Goal: Task Accomplishment & Management: Manage account settings

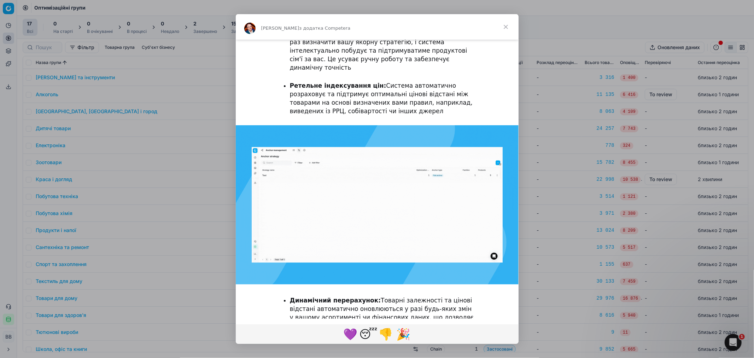
scroll to position [51, 0]
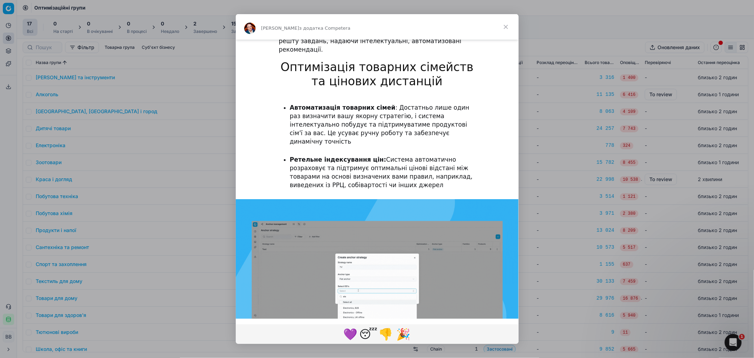
click at [506, 29] on span "Закрити" at bounding box center [505, 26] width 25 height 25
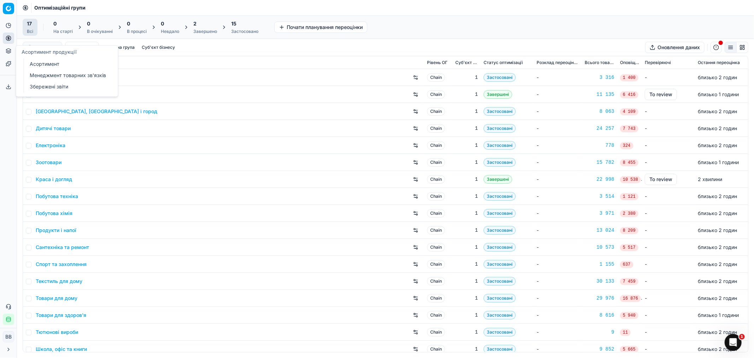
click at [41, 65] on link "Асортимент" at bounding box center [68, 64] width 82 height 10
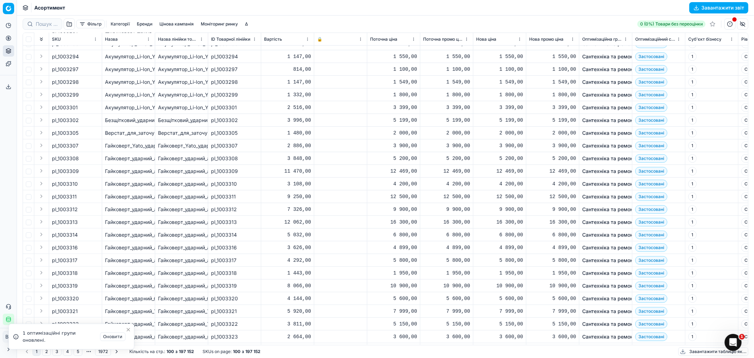
scroll to position [233, 0]
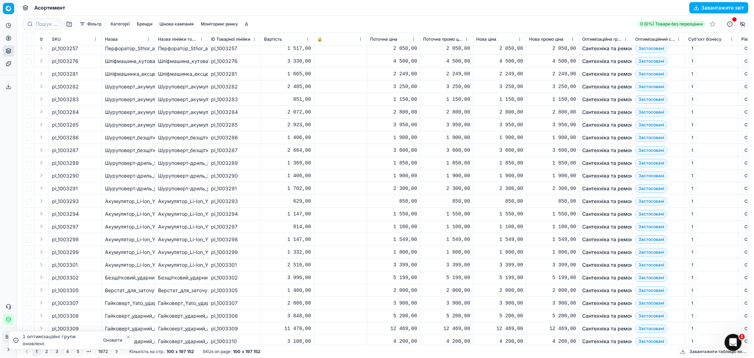
click at [130, 337] on icon "Close toast" at bounding box center [129, 337] width 6 height 6
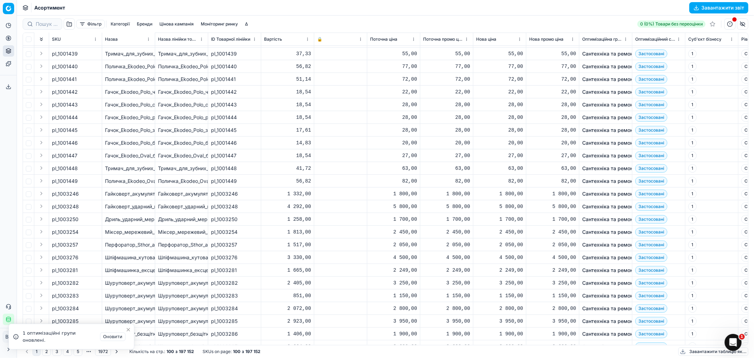
click at [66, 24] on button "button" at bounding box center [69, 23] width 11 height 11
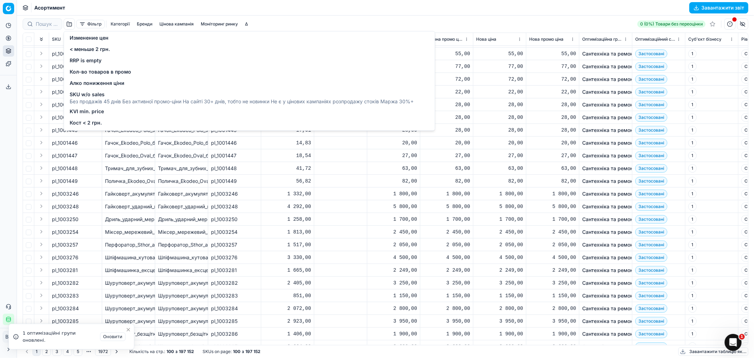
click at [94, 23] on button "Фільтр" at bounding box center [90, 24] width 28 height 8
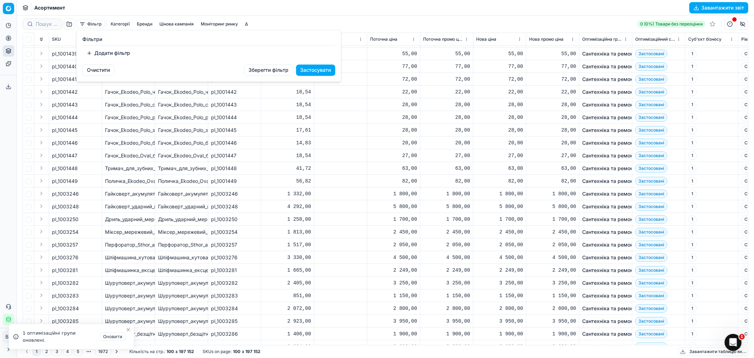
click at [91, 54] on button "Додати фільтр" at bounding box center [108, 52] width 52 height 11
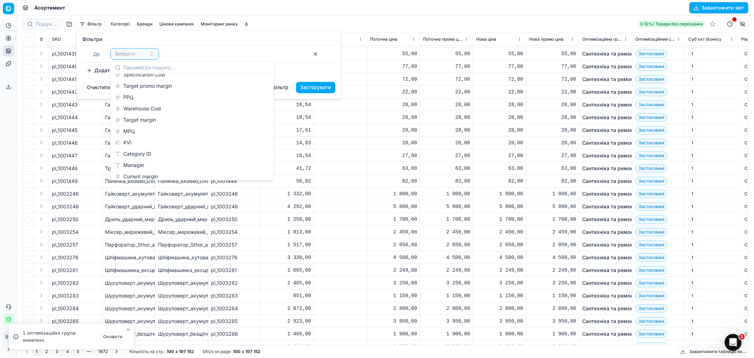
scroll to position [925, 0]
click at [144, 124] on div "KVI" at bounding box center [192, 128] width 160 height 11
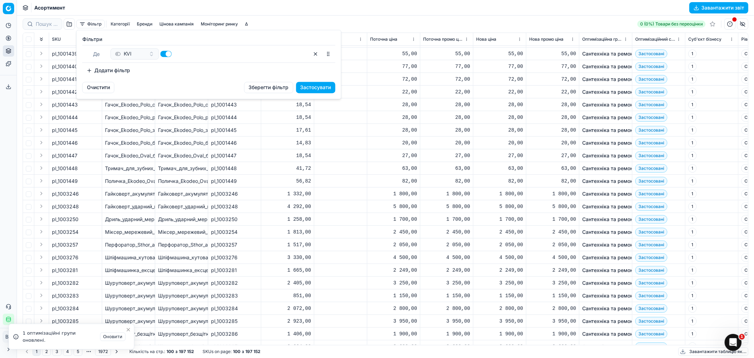
click at [110, 69] on button "Додати фільтр" at bounding box center [108, 70] width 52 height 11
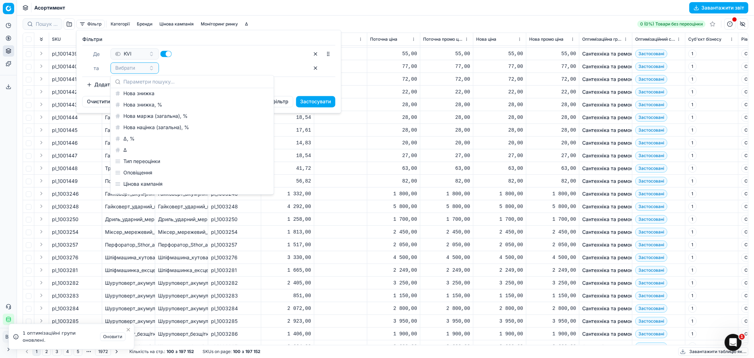
scroll to position [157, 0]
click at [150, 119] on div "Нова маржа (загальна), %" at bounding box center [192, 119] width 160 height 11
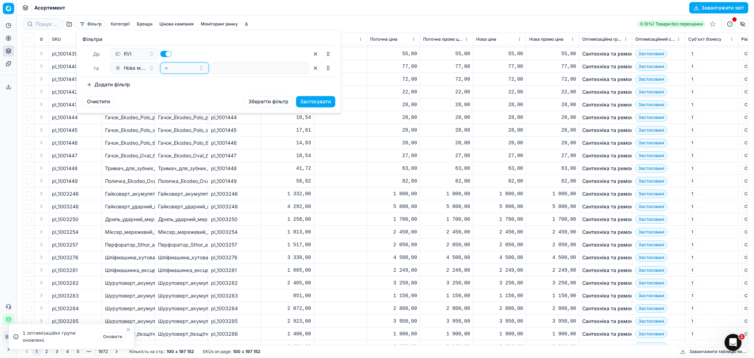
drag, startPoint x: 196, startPoint y: 65, endPoint x: 190, endPoint y: 71, distance: 8.0
click at [195, 65] on button "=" at bounding box center [185, 67] width 48 height 11
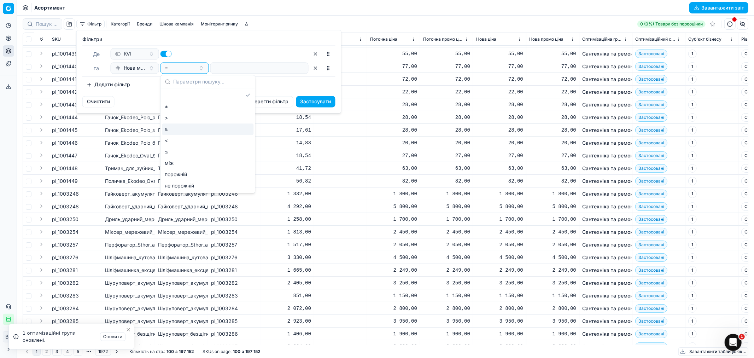
click at [176, 129] on div "≥" at bounding box center [208, 128] width 92 height 11
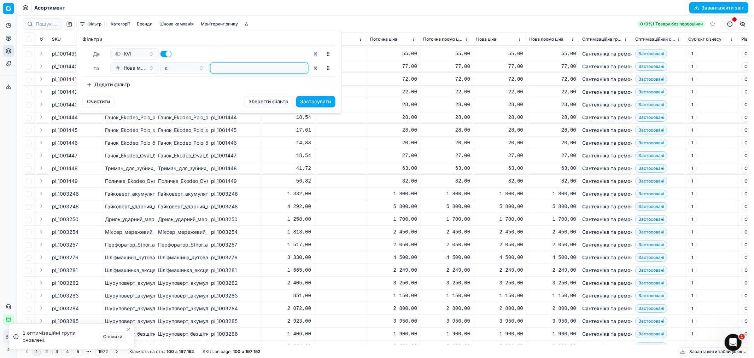
click at [227, 68] on input "number" at bounding box center [260, 68] width 92 height 11
click at [186, 68] on div "≥" at bounding box center [180, 67] width 31 height 7
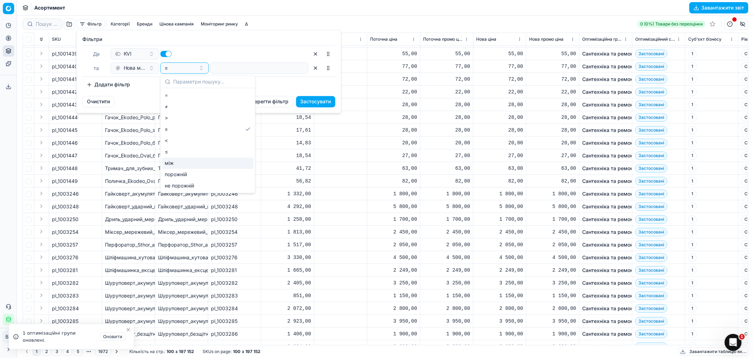
click at [179, 157] on div "між" at bounding box center [208, 162] width 92 height 11
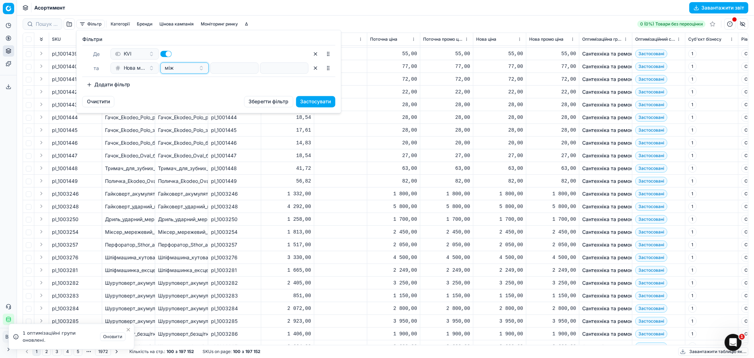
drag, startPoint x: 190, startPoint y: 66, endPoint x: 188, endPoint y: 75, distance: 8.9
click at [189, 68] on div "між" at bounding box center [180, 67] width 31 height 7
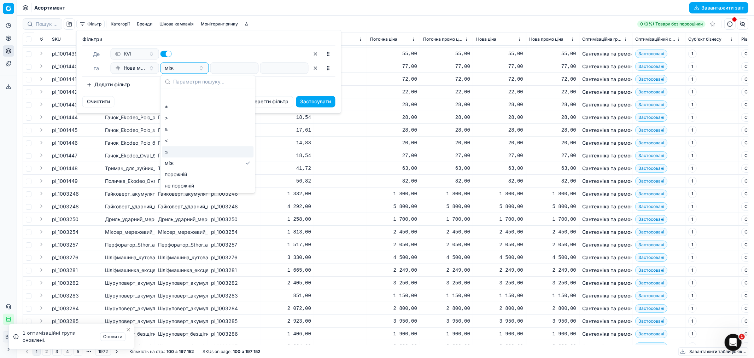
click at [174, 151] on div "≤" at bounding box center [208, 151] width 92 height 11
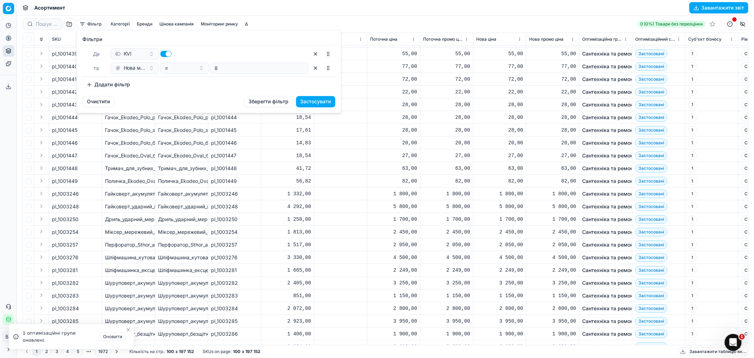
type input "8"
click at [319, 105] on button "Застосувати" at bounding box center [315, 101] width 39 height 11
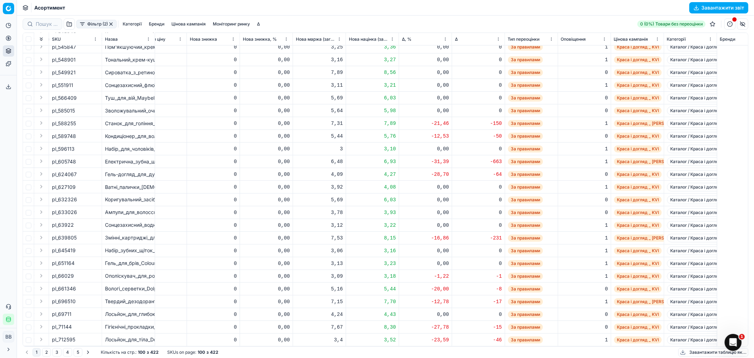
scroll to position [978, 0]
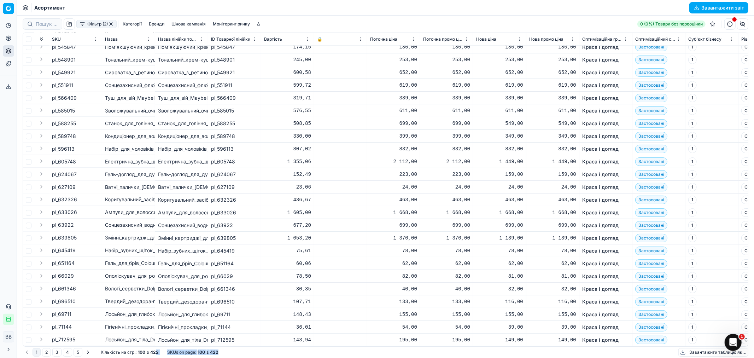
drag, startPoint x: 226, startPoint y: 349, endPoint x: 157, endPoint y: 351, distance: 69.7
click at [157, 351] on div "1 2 3 4 5 Кількість на стр. : 100 з 422 SKUs on page : 100 з 422 Завантажити та…" at bounding box center [386, 352] width 726 height 11
click at [93, 23] on button "Фільтр (2)" at bounding box center [96, 24] width 40 height 8
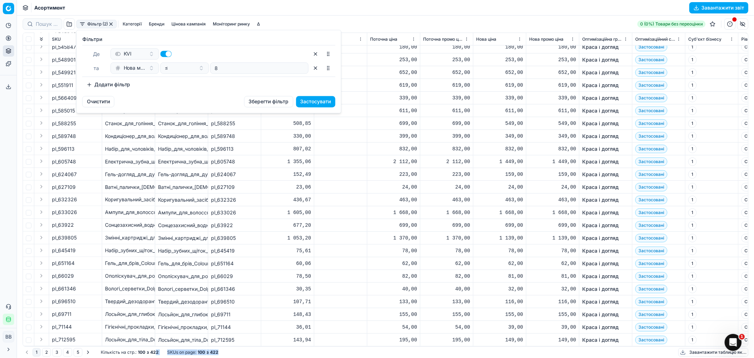
click at [162, 54] on button "button" at bounding box center [166, 54] width 11 height 6
checkbox input "false"
drag, startPoint x: 313, startPoint y: 103, endPoint x: 348, endPoint y: 111, distance: 35.7
click at [313, 103] on button "Застосувати" at bounding box center [315, 101] width 39 height 11
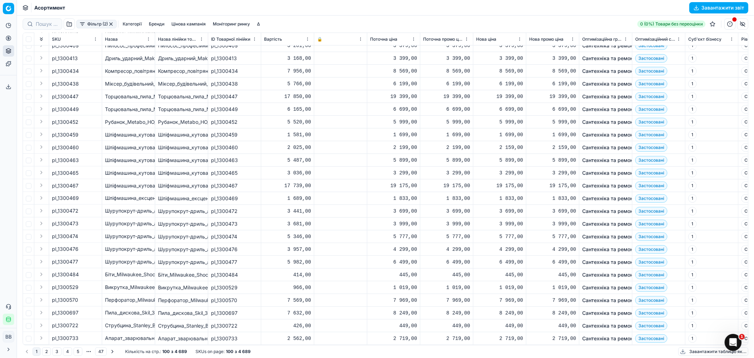
click at [267, 355] on div "1 2 3 4 5 More pages 47 Кількість на стр. : 100 з 4 689 SKUs on page : 100 з 4 …" at bounding box center [386, 351] width 726 height 13
drag, startPoint x: 251, startPoint y: 354, endPoint x: 211, endPoint y: 352, distance: 39.6
click at [211, 352] on div "SKUs on page : 100 з 4 689" at bounding box center [223, 352] width 55 height 6
click at [246, 352] on strong "4 689" at bounding box center [244, 352] width 12 height 6
drag, startPoint x: 256, startPoint y: 350, endPoint x: 191, endPoint y: 349, distance: 64.7
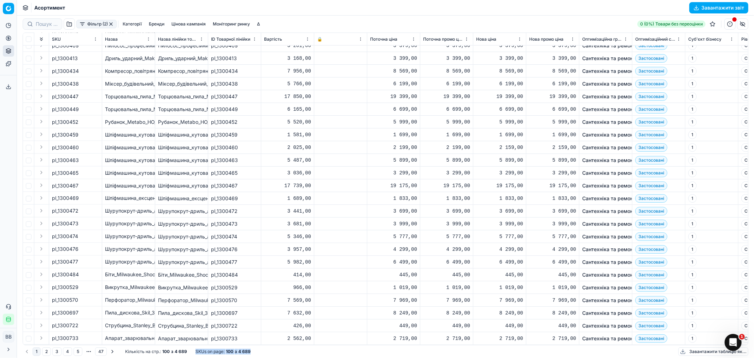
click at [191, 349] on div "1 2 3 4 5 More pages 47 Кількість на стр. : 100 з 4 689 SKUs on page : 100 з 4 …" at bounding box center [386, 351] width 726 height 13
click at [267, 351] on div "1 2 3 4 5 More pages 47 Кількість на стр. : 100 з 4 689 SKUs on page : 100 з 4 …" at bounding box center [386, 351] width 726 height 13
click at [242, 349] on strong "4 689" at bounding box center [244, 352] width 12 height 6
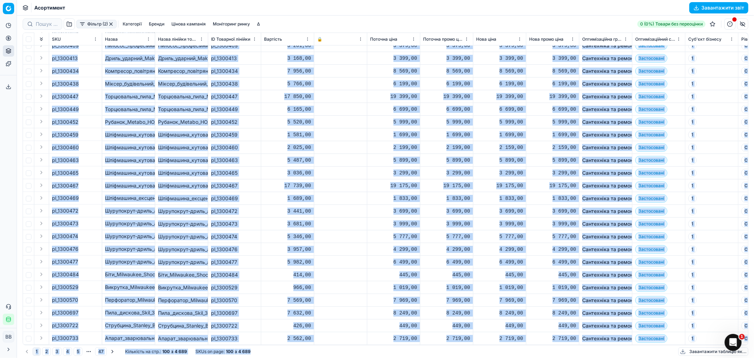
drag, startPoint x: 253, startPoint y: 350, endPoint x: 161, endPoint y: 344, distance: 92.8
click at [161, 345] on div "Фільтр (2) Категорії Бренди Цінова кампанія Моніторинг ринку Δ 0 (0%) Товари бе…" at bounding box center [385, 187] width 737 height 342
click at [253, 349] on div "1 2 3 4 5 More pages 47 Кількість на стр. : 100 з 4 689 SKUs on page : 100 з 4 …" at bounding box center [386, 351] width 726 height 13
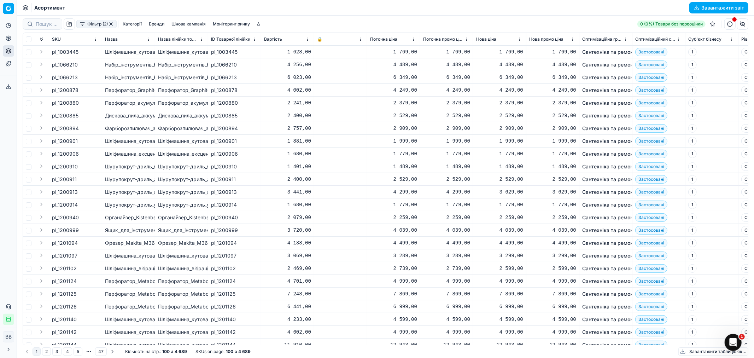
click at [335, 7] on div "Асортимент Завантажити звіт" at bounding box center [385, 8] width 737 height 16
click at [333, 19] on div "Фільтр (2) Категорії [PERSON_NAME] кампанія Моніторинг ринку Δ 0 (0%) Товари бе…" at bounding box center [386, 23] width 726 height 11
click at [313, 8] on div "Асортимент Завантажити звіт" at bounding box center [385, 8] width 737 height 16
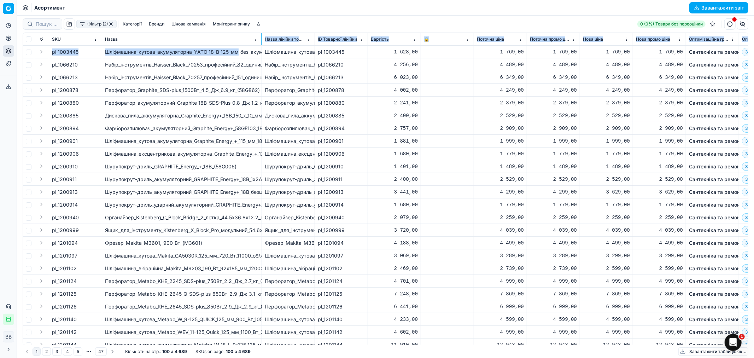
drag, startPoint x: 154, startPoint y: 38, endPoint x: 261, endPoint y: 39, distance: 106.8
click at [261, 39] on div at bounding box center [261, 39] width 1 height 12
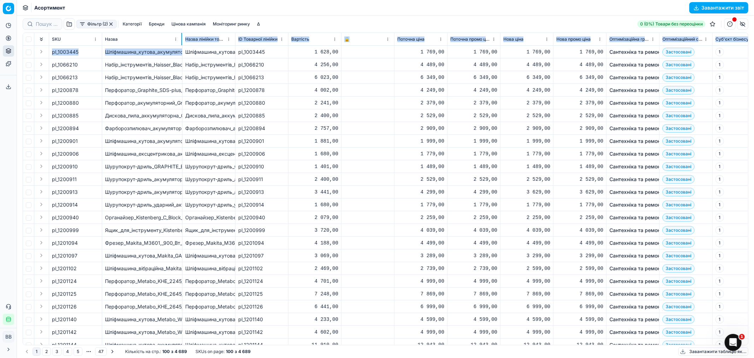
click at [181, 40] on div at bounding box center [181, 39] width 1 height 12
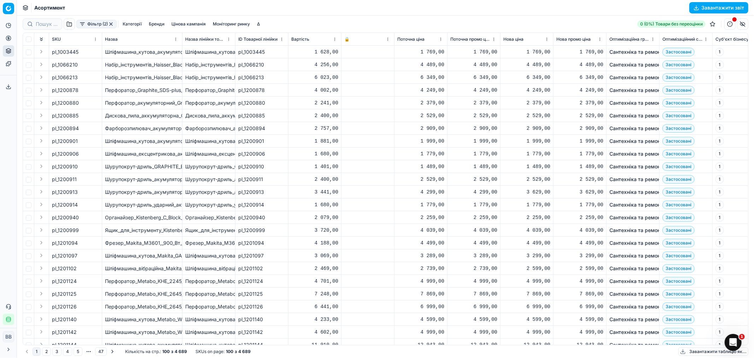
click at [89, 22] on button "Фільтр (2)" at bounding box center [96, 24] width 40 height 8
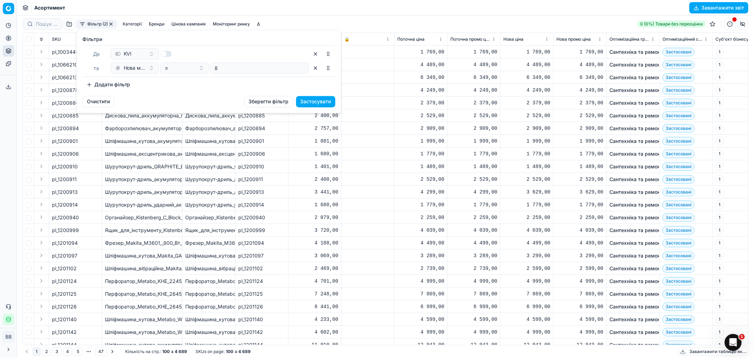
click at [165, 54] on button "button" at bounding box center [166, 54] width 11 height 6
checkbox input "true"
click at [316, 101] on button "Застосувати" at bounding box center [315, 101] width 39 height 11
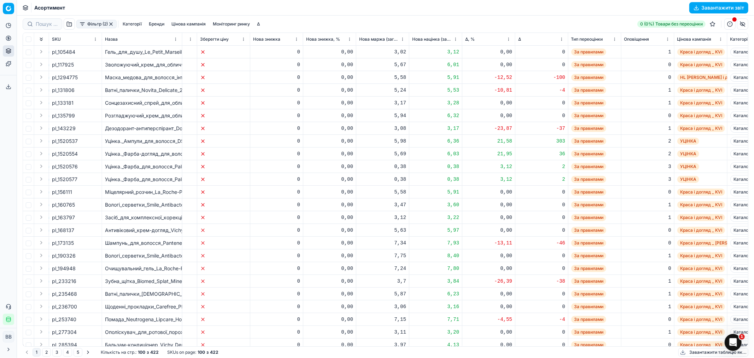
scroll to position [0, 673]
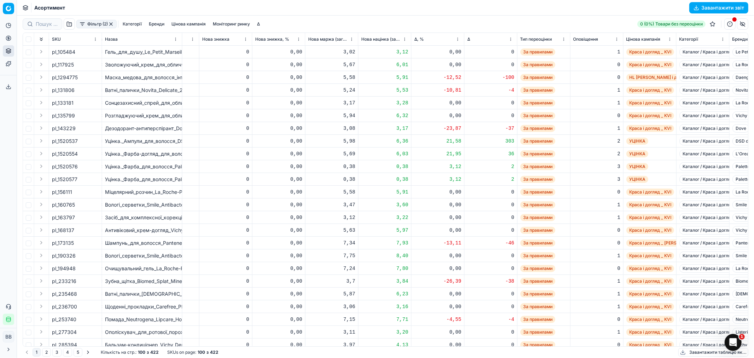
click at [71, 23] on button "button" at bounding box center [69, 23] width 11 height 11
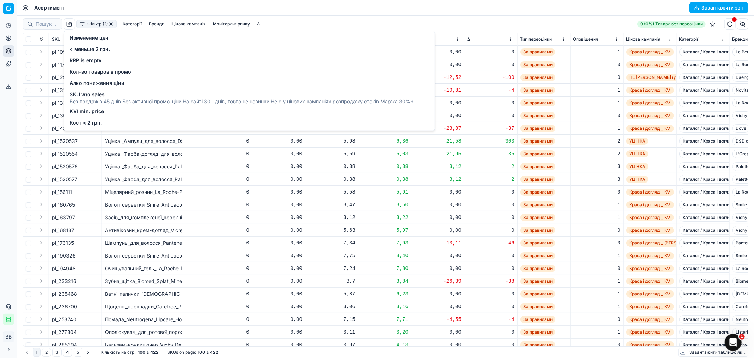
click at [93, 22] on button "Фільтр (2)" at bounding box center [96, 24] width 40 height 8
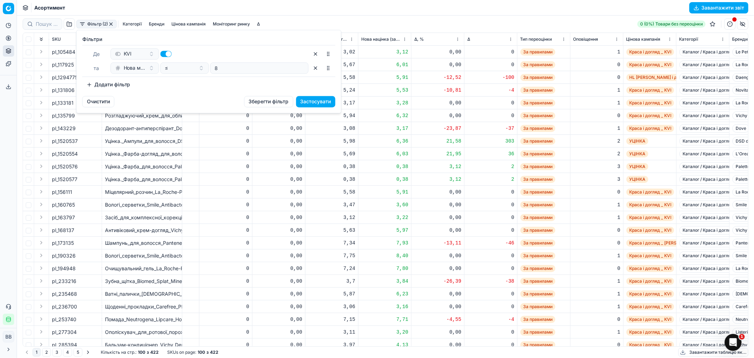
click at [273, 100] on button "Зберегти фільтр" at bounding box center [268, 101] width 49 height 11
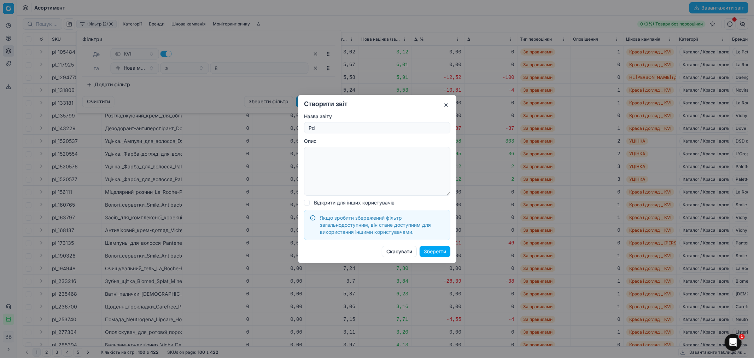
type input "P"
click at [342, 128] on input "Звіт для КМ 1 (<8%)" at bounding box center [377, 127] width 140 height 11
click at [344, 128] on input "Звіт для КМ 1 (<8%)" at bounding box center [377, 127] width 140 height 11
type input "Звіт для КМ 1 (margin<8%)"
click at [434, 254] on button "Зберегти" at bounding box center [435, 251] width 31 height 11
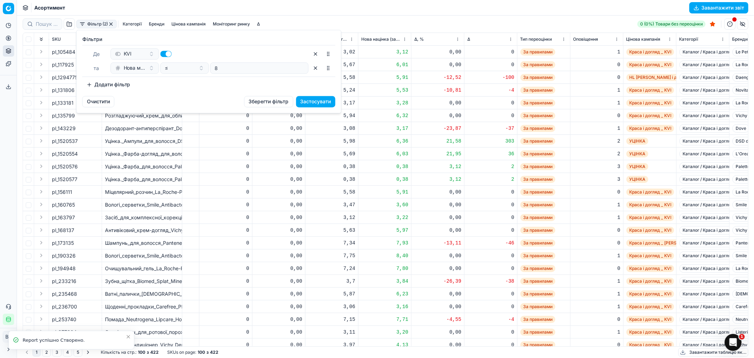
click at [315, 65] on button "button" at bounding box center [315, 67] width 11 height 11
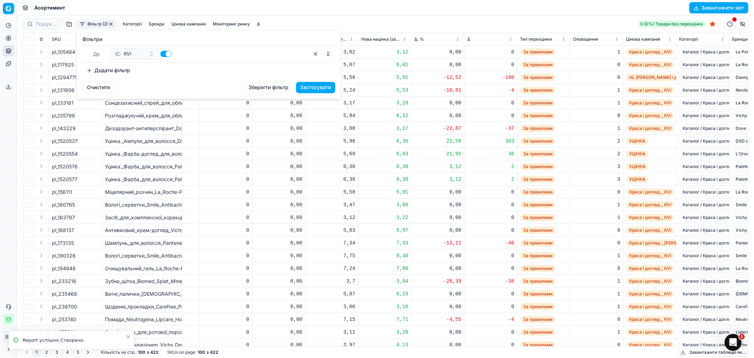
click at [315, 52] on button "button" at bounding box center [315, 53] width 11 height 11
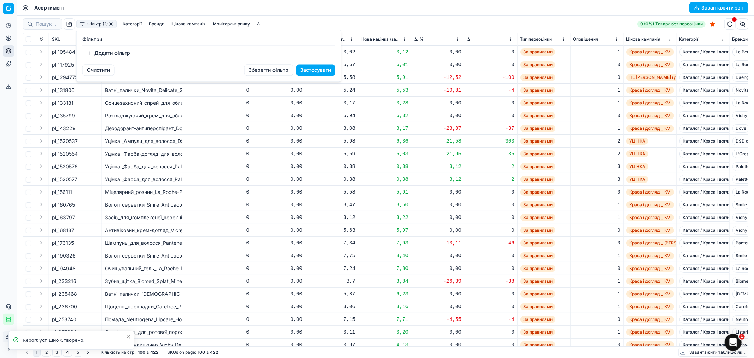
click at [99, 52] on button "Додати фільтр" at bounding box center [108, 52] width 52 height 11
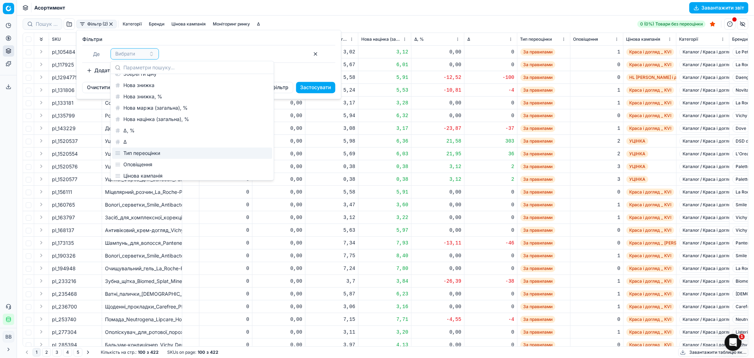
scroll to position [157, 0]
click at [132, 128] on div "Δ, %" at bounding box center [192, 127] width 160 height 11
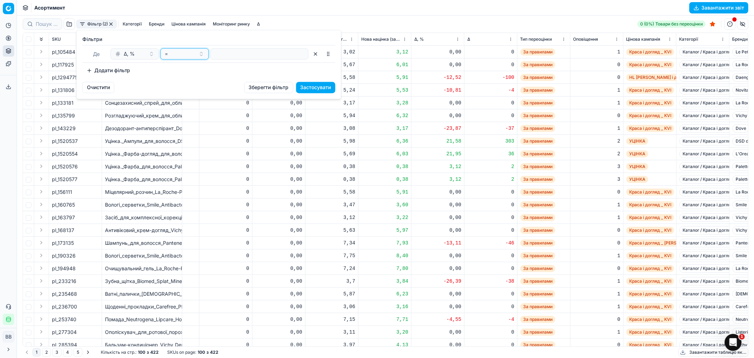
click at [194, 51] on div "=" at bounding box center [180, 53] width 31 height 7
click at [174, 122] on div "<" at bounding box center [208, 126] width 92 height 11
click at [230, 54] on input "number" at bounding box center [260, 53] width 92 height 11
type input "-15"
click at [325, 91] on button "Застосувати" at bounding box center [315, 87] width 39 height 11
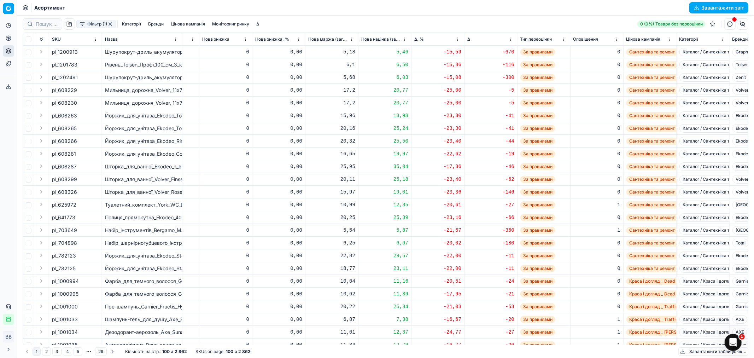
click at [89, 23] on button "Фільтр (1)" at bounding box center [96, 24] width 40 height 8
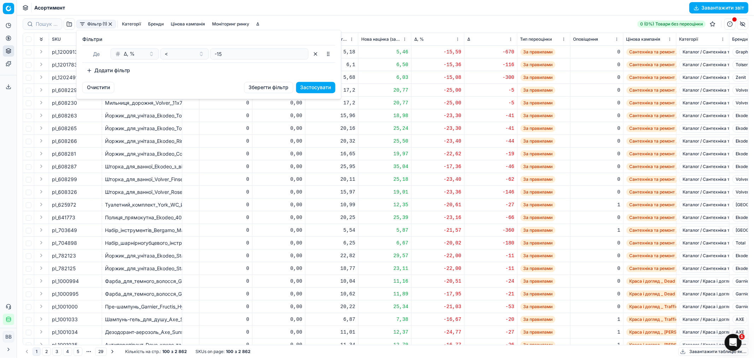
click at [96, 72] on button "Додати фільтр" at bounding box center [108, 70] width 52 height 11
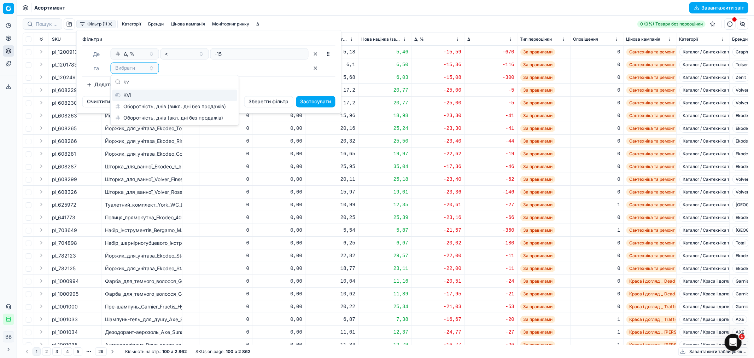
type input "kv"
click at [133, 95] on div "KVI" at bounding box center [174, 94] width 125 height 11
click at [310, 101] on button "Застосувати" at bounding box center [315, 101] width 39 height 11
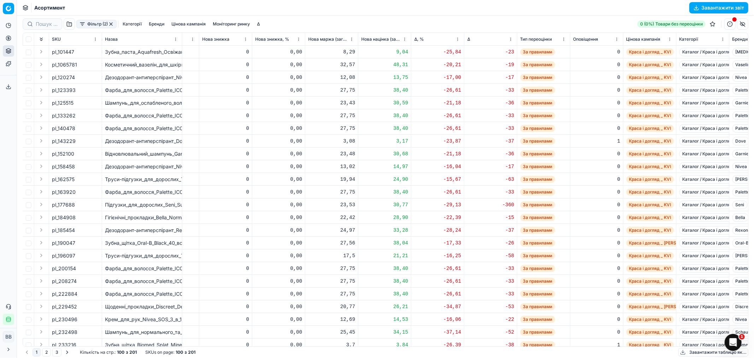
click at [426, 12] on div "Асортимент Завантажити звіт" at bounding box center [385, 8] width 737 height 16
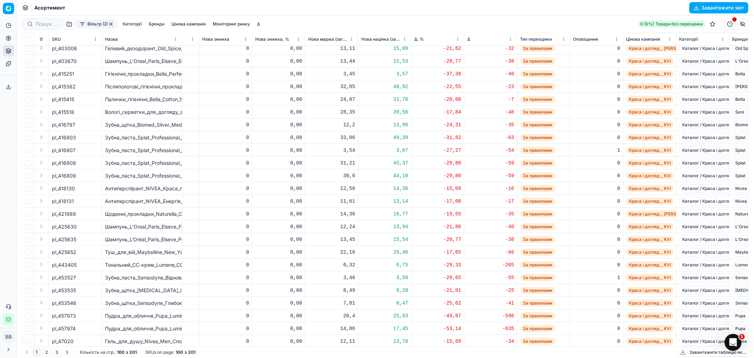
click at [418, 23] on div "Фільтр (2) Категорії [PERSON_NAME] кампанія Моніторинг ринку Δ 0 (0%) Товари бе…" at bounding box center [386, 23] width 726 height 11
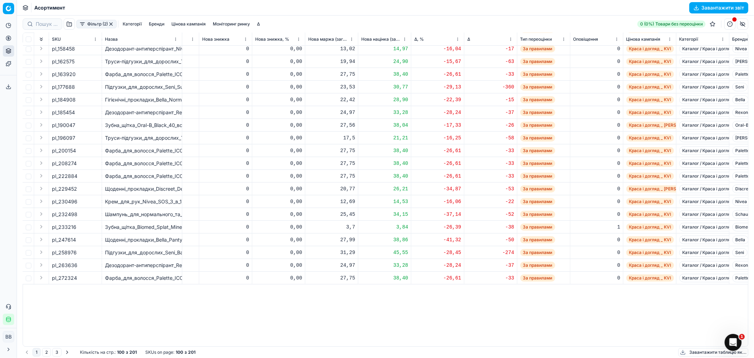
scroll to position [0, 673]
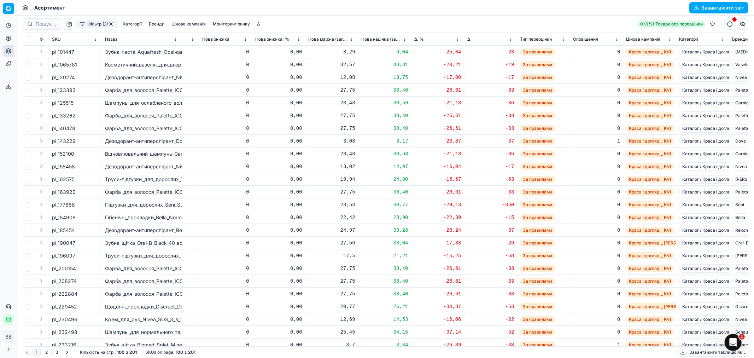
click at [429, 24] on div "Фільтр (2) Категорії [PERSON_NAME] кампанія Моніторинг ринку Δ 0 (0%) Товари бе…" at bounding box center [386, 23] width 726 height 11
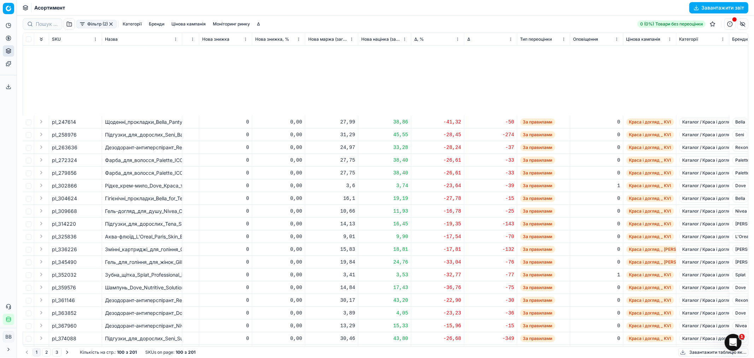
scroll to position [354, 673]
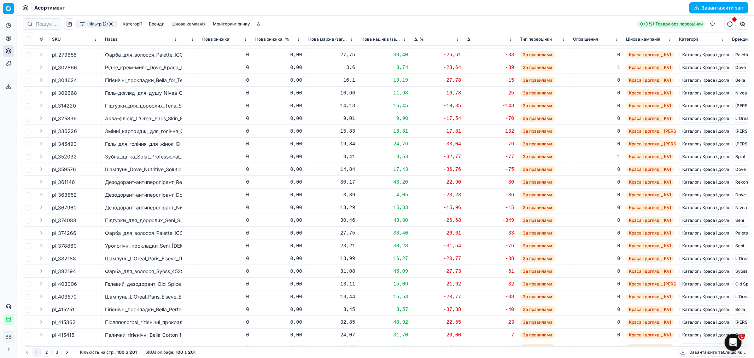
click at [93, 23] on button "Фільтр (2)" at bounding box center [96, 24] width 40 height 8
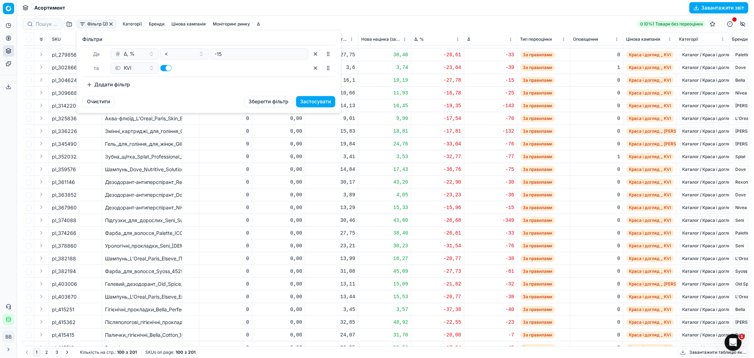
click at [265, 100] on button "Зберегти фільтр" at bounding box center [268, 101] width 49 height 11
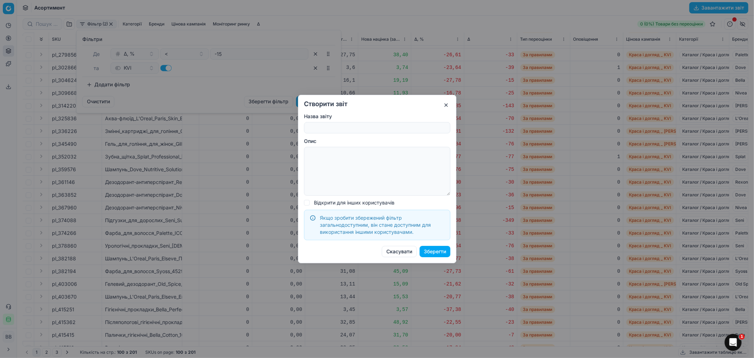
click at [342, 128] on input "Назва звіту" at bounding box center [377, 127] width 140 height 11
type input "P"
click at [338, 127] on input "Звіт для КМ 1 (margin<8%)" at bounding box center [377, 127] width 140 height 11
drag, startPoint x: 361, startPoint y: 128, endPoint x: 345, endPoint y: 128, distance: 15.9
click at [345, 128] on input "Звіт для КМ 2 (margin<8%)" at bounding box center [377, 127] width 140 height 11
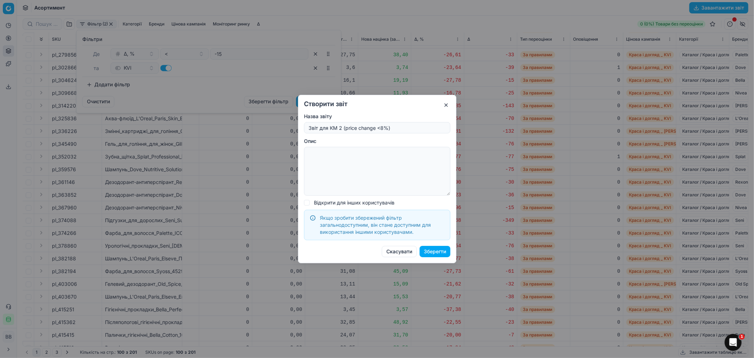
click at [380, 130] on input "Звіт для КМ 2 (price change <8%)" at bounding box center [377, 127] width 140 height 11
click at [381, 129] on input "Звіт для КМ 2 (price change < 8%)" at bounding box center [377, 127] width 140 height 11
click at [383, 125] on input "Звіт для КМ 2 (price change < 15%)" at bounding box center [377, 127] width 140 height 11
click at [382, 127] on input "Звіт для КМ 2 (price change < 15%)" at bounding box center [377, 127] width 140 height 11
type input "Звіт для КМ 2 (price change < -15%)"
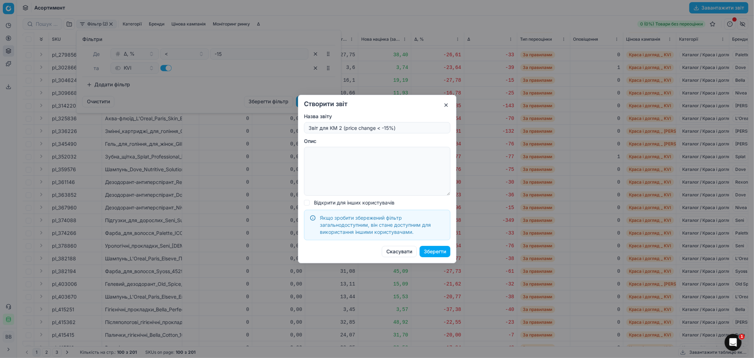
click at [441, 251] on button "Зберегти" at bounding box center [435, 251] width 31 height 11
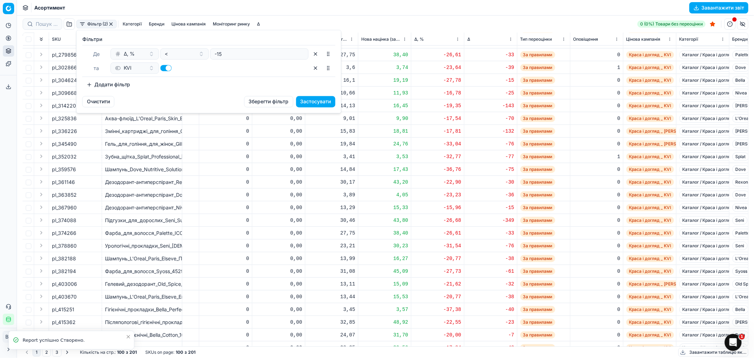
click at [317, 65] on button "button" at bounding box center [315, 67] width 11 height 11
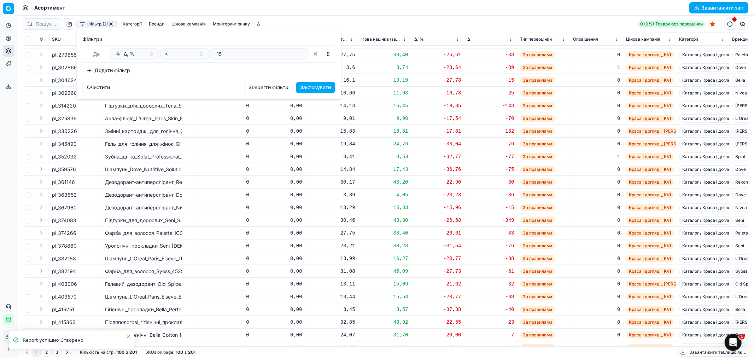
click at [316, 53] on button "button" at bounding box center [315, 53] width 11 height 11
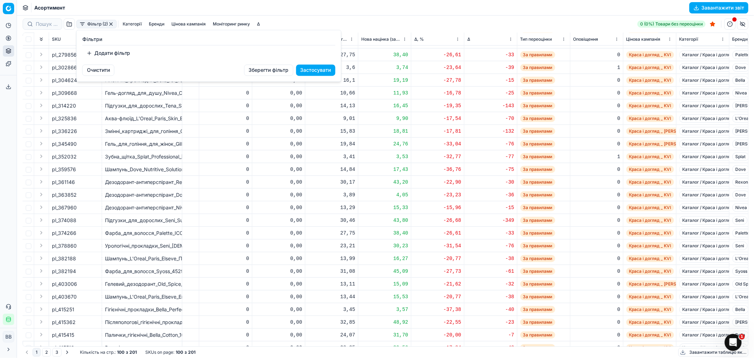
click at [102, 22] on html "Pricing platform Аналітика Цінова оптимізація Асортимент продукції Шаблони Серв…" at bounding box center [377, 179] width 754 height 358
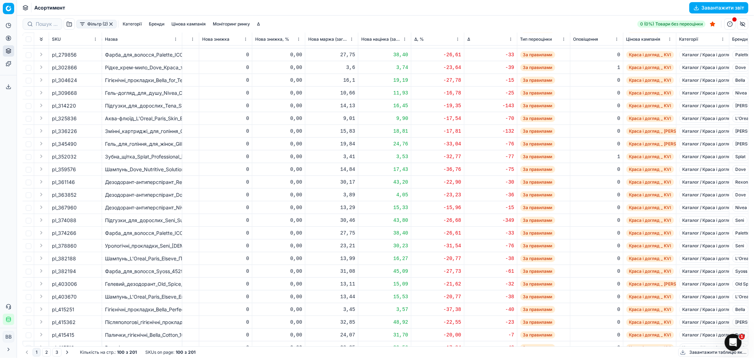
click at [107, 20] on button "Фільтр (2)" at bounding box center [96, 24] width 40 height 8
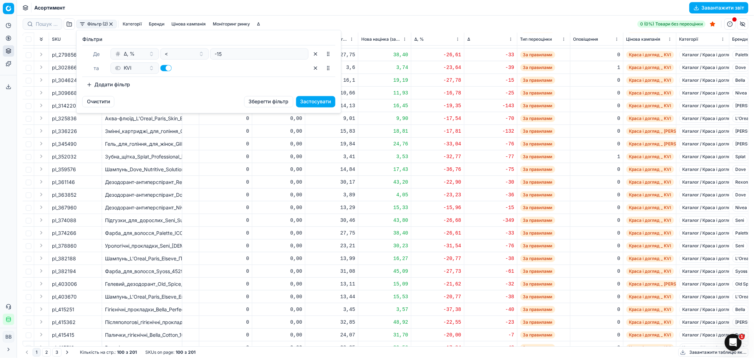
click at [314, 67] on button "button" at bounding box center [315, 67] width 11 height 11
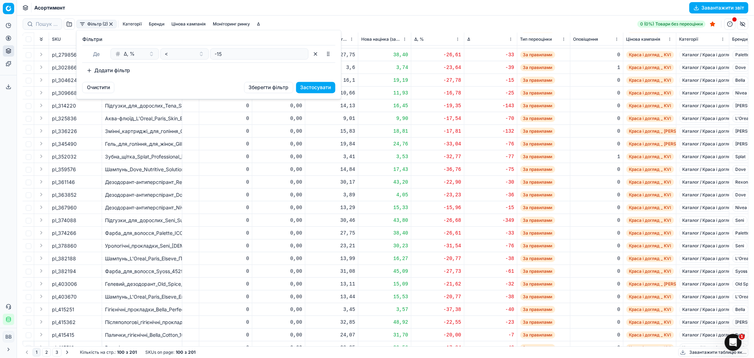
click at [315, 52] on button "button" at bounding box center [315, 53] width 11 height 11
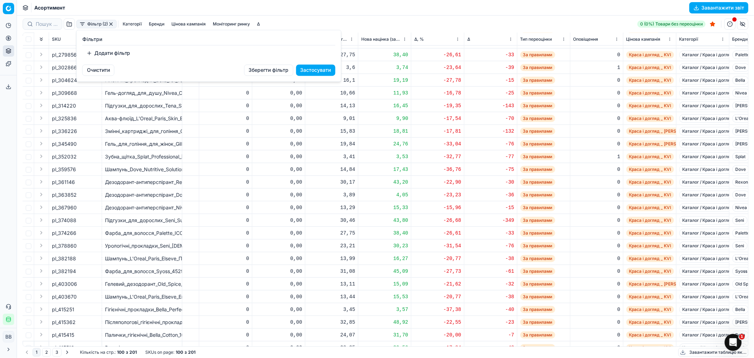
click at [312, 70] on button "Застосувати" at bounding box center [315, 69] width 39 height 11
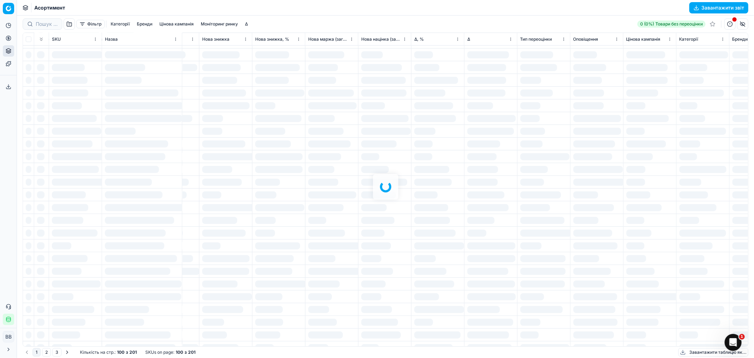
click at [66, 23] on div at bounding box center [385, 187] width 737 height 342
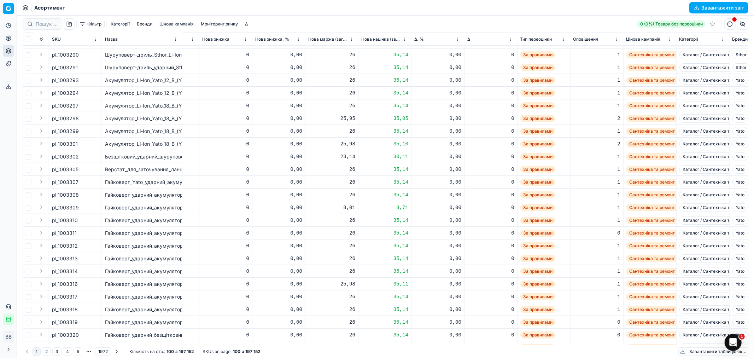
click at [71, 24] on button "button" at bounding box center [69, 23] width 11 height 11
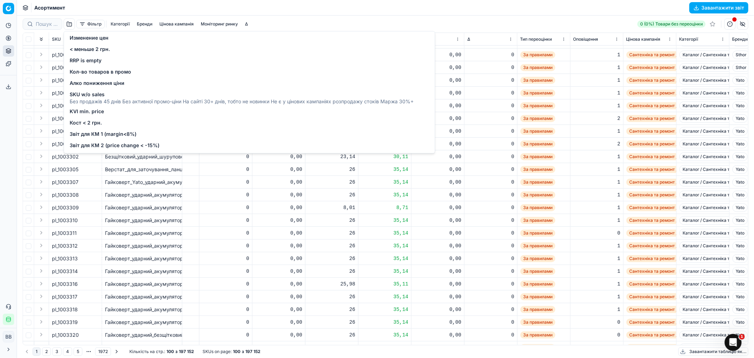
click at [493, 23] on div "Фільтр Категорії [PERSON_NAME] кампанія Моніторинг ринку Δ 0 (0%) Товари без пе…" at bounding box center [386, 23] width 726 height 11
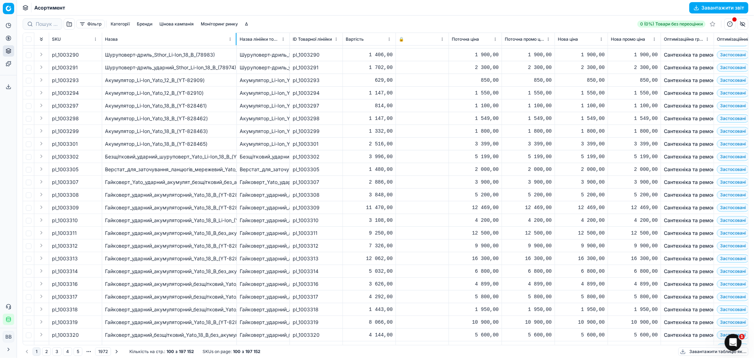
scroll to position [348, 0]
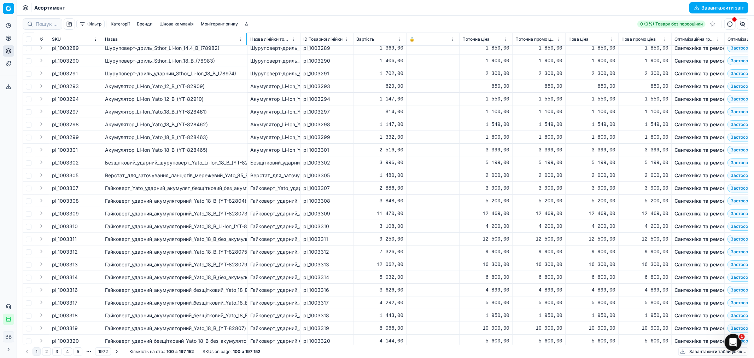
drag, startPoint x: 181, startPoint y: 37, endPoint x: 246, endPoint y: 43, distance: 65.4
click at [246, 43] on div at bounding box center [246, 39] width 1 height 12
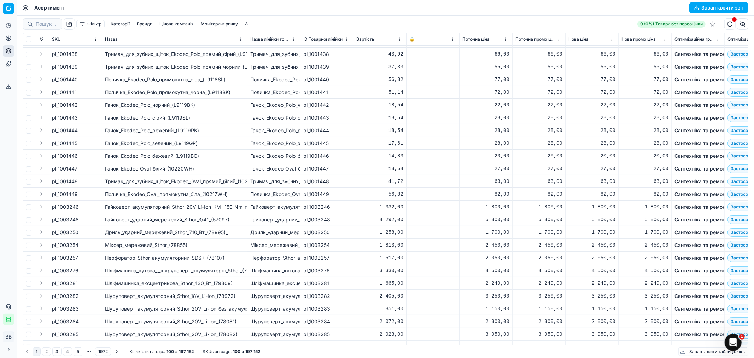
scroll to position [0, 0]
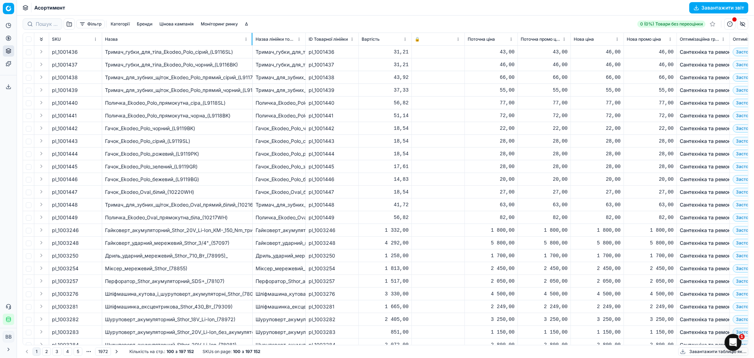
drag, startPoint x: 246, startPoint y: 38, endPoint x: 252, endPoint y: 39, distance: 5.5
click at [252, 39] on div at bounding box center [252, 39] width 1 height 12
